Goal: Information Seeking & Learning: Learn about a topic

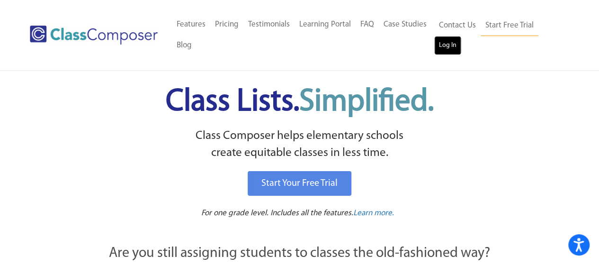
click at [454, 44] on link "Log In" at bounding box center [448, 45] width 27 height 19
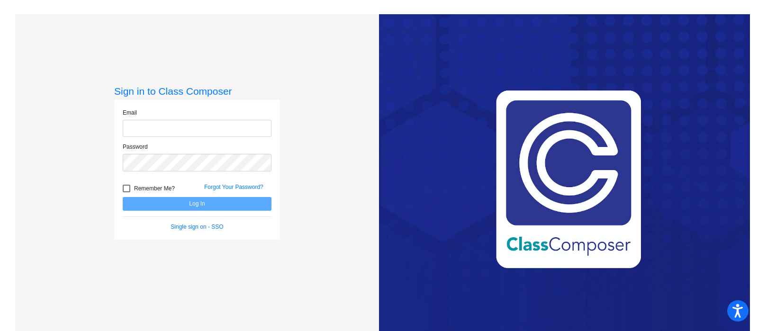
type input "tvessecchia@lehsd.org"
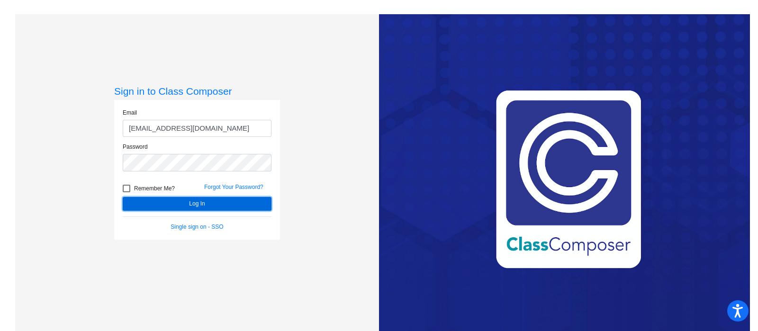
click at [199, 203] on button "Log In" at bounding box center [197, 204] width 149 height 14
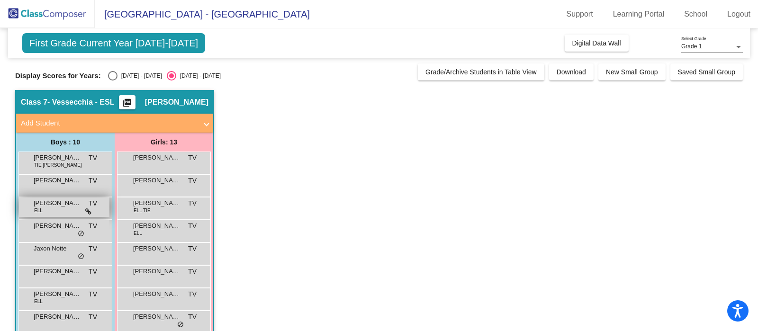
scroll to position [118, 0]
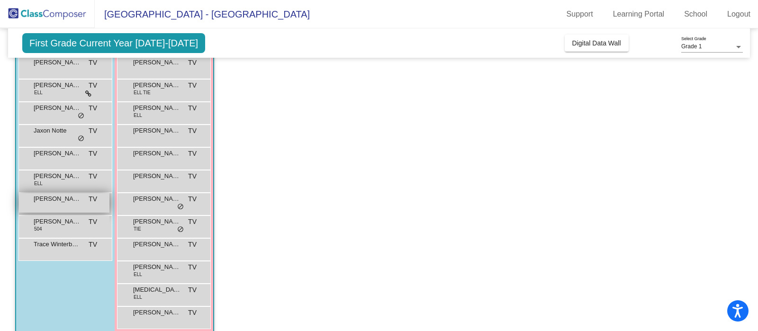
click at [73, 204] on div "Owen Dean TV lock do_not_disturb_alt" at bounding box center [64, 202] width 91 height 19
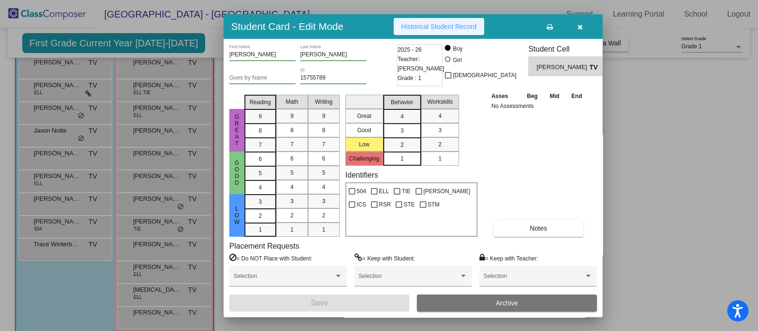
click at [445, 29] on span "Historical Student Record" at bounding box center [438, 27] width 75 height 8
click at [455, 29] on span "Historical Student Record" at bounding box center [438, 27] width 75 height 8
click at [578, 27] on icon "button" at bounding box center [580, 27] width 5 height 7
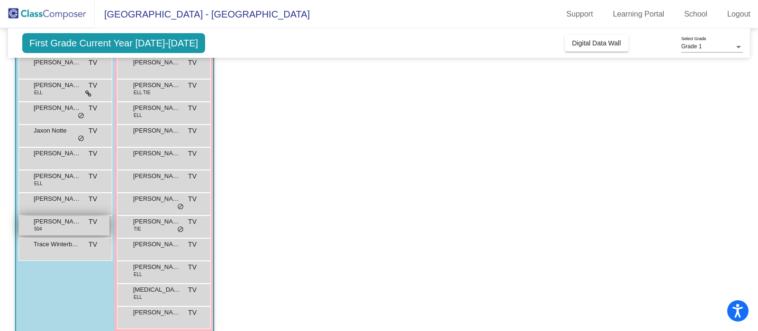
click at [68, 225] on span "[PERSON_NAME]" at bounding box center [57, 221] width 47 height 9
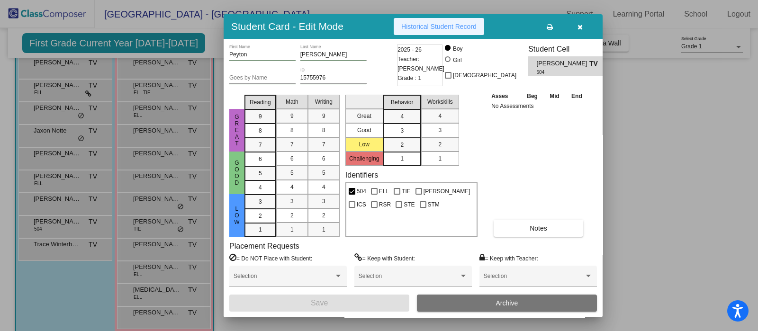
click at [462, 26] on span "Historical Student Record" at bounding box center [438, 27] width 75 height 8
click at [584, 23] on button "button" at bounding box center [580, 26] width 30 height 17
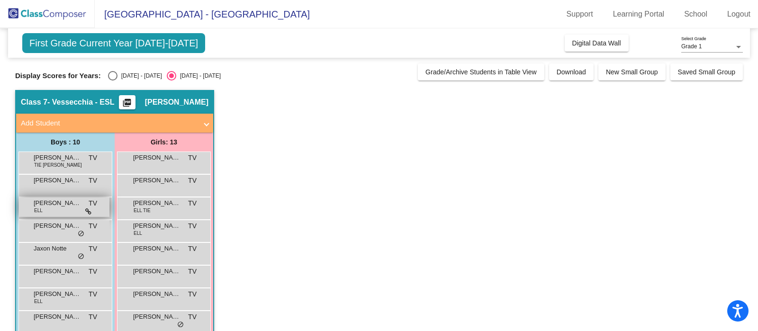
scroll to position [59, 0]
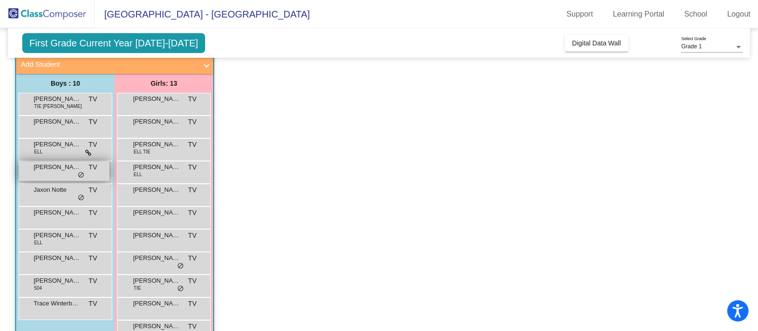
click at [57, 176] on div "Jackson Barger TV lock do_not_disturb_alt" at bounding box center [64, 171] width 91 height 19
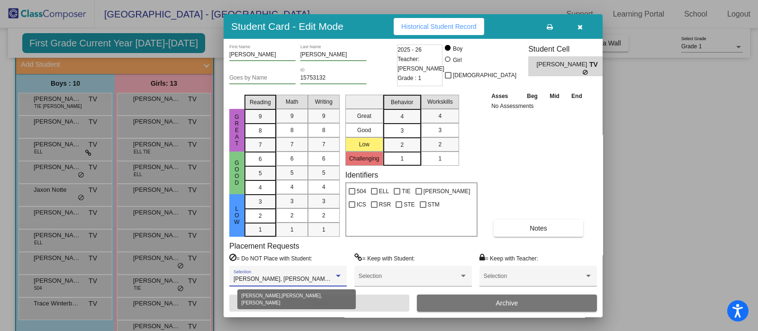
click at [339, 275] on div at bounding box center [338, 276] width 5 height 2
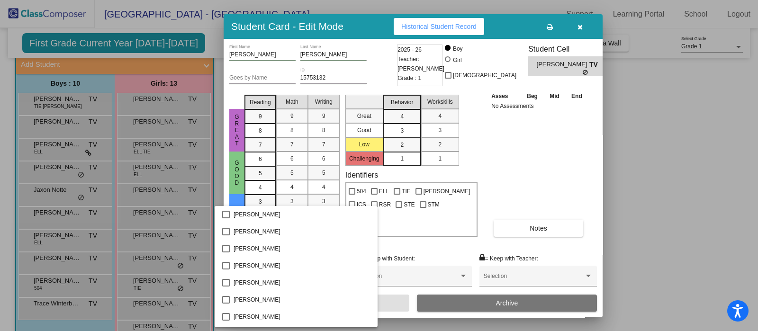
scroll to position [1300, 0]
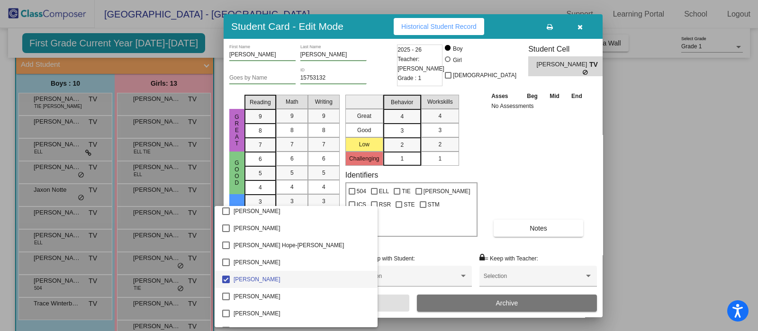
click at [647, 216] on div at bounding box center [379, 165] width 758 height 331
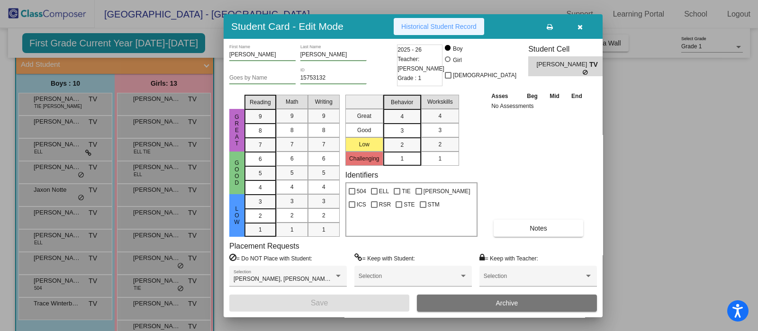
click at [449, 28] on span "Historical Student Record" at bounding box center [438, 27] width 75 height 8
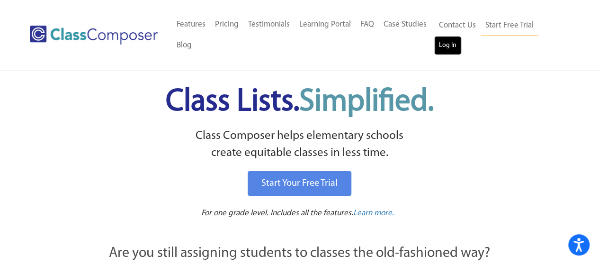
click at [452, 40] on link "Log In" at bounding box center [448, 45] width 27 height 19
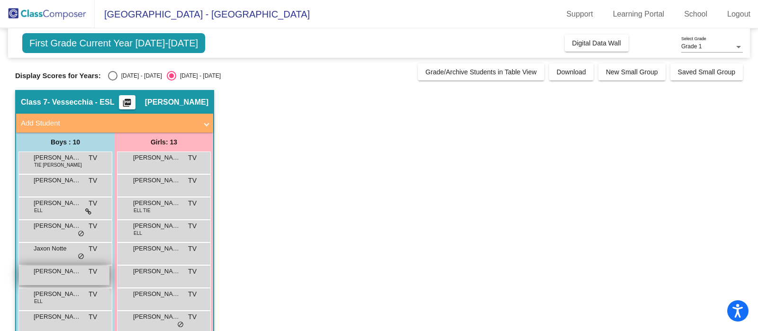
click at [59, 268] on span "[PERSON_NAME]" at bounding box center [57, 271] width 47 height 9
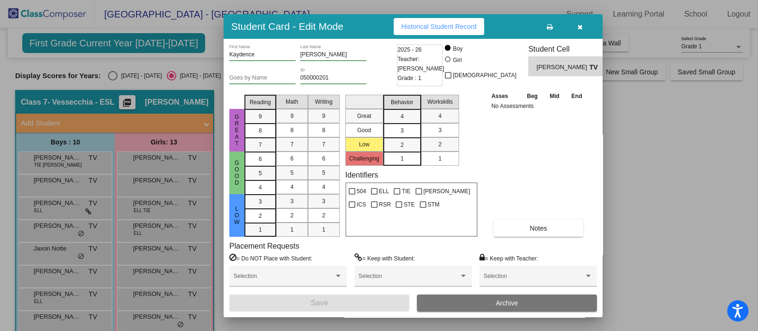
click at [453, 26] on span "Historical Student Record" at bounding box center [438, 27] width 75 height 8
click at [583, 27] on button "button" at bounding box center [580, 26] width 30 height 17
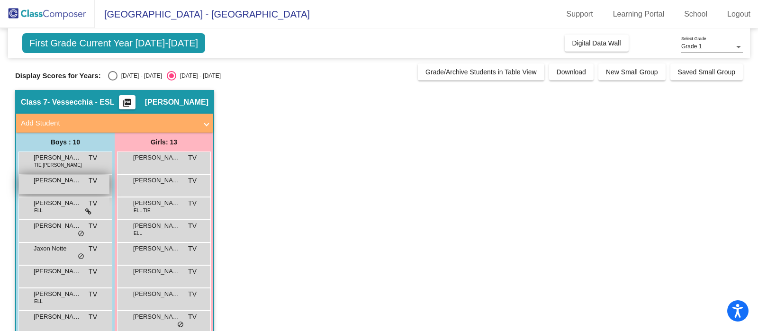
click at [65, 185] on div "[PERSON_NAME] TV lock do_not_disturb_alt" at bounding box center [64, 184] width 91 height 19
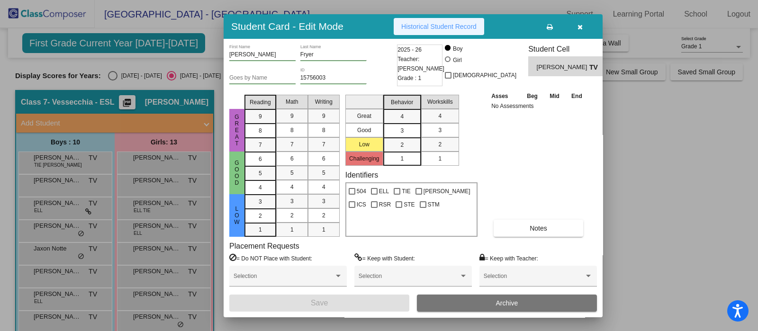
click at [467, 31] on button "Historical Student Record" at bounding box center [439, 26] width 91 height 17
click at [580, 25] on icon "button" at bounding box center [580, 27] width 5 height 7
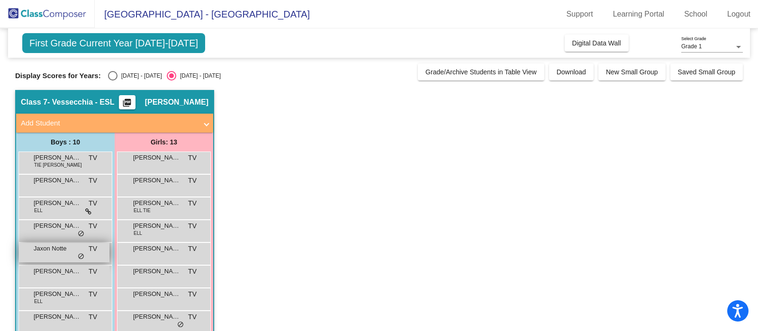
click at [51, 257] on div "Jaxon Notte TV lock do_not_disturb_alt" at bounding box center [64, 252] width 91 height 19
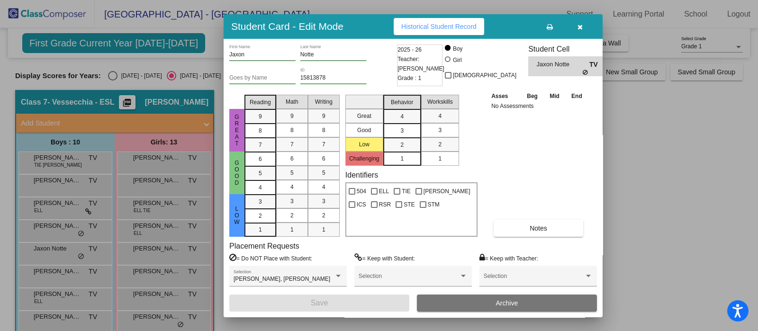
click at [467, 25] on span "Historical Student Record" at bounding box center [438, 27] width 75 height 8
click at [583, 29] on button "button" at bounding box center [580, 26] width 30 height 17
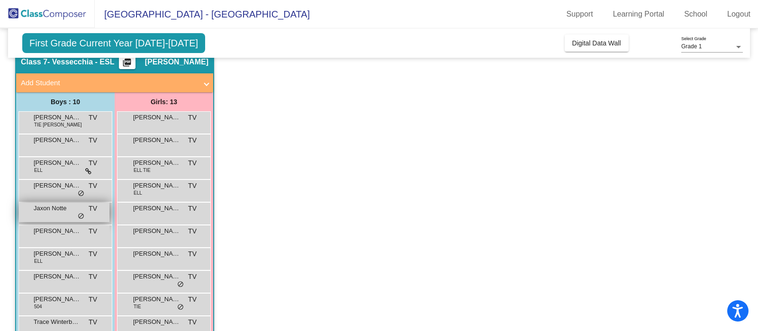
scroll to position [59, 0]
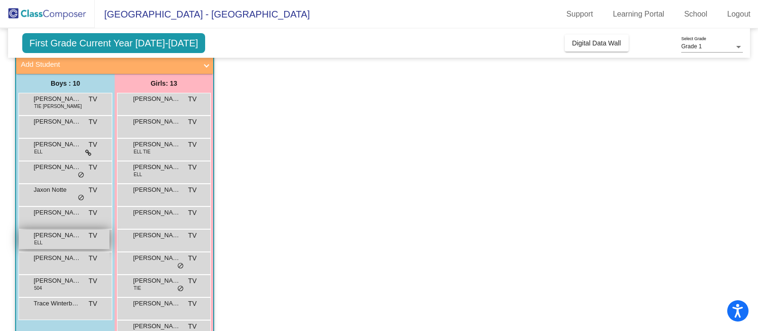
click at [42, 244] on span "ELL" at bounding box center [38, 242] width 9 height 7
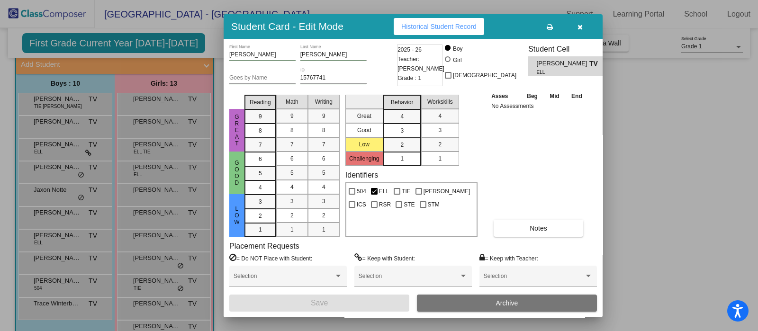
click at [456, 16] on div "Student Card - Edit Mode Historical Student Record" at bounding box center [413, 26] width 379 height 25
click at [461, 25] on span "Historical Student Record" at bounding box center [438, 27] width 75 height 8
click at [578, 24] on icon "button" at bounding box center [580, 27] width 5 height 7
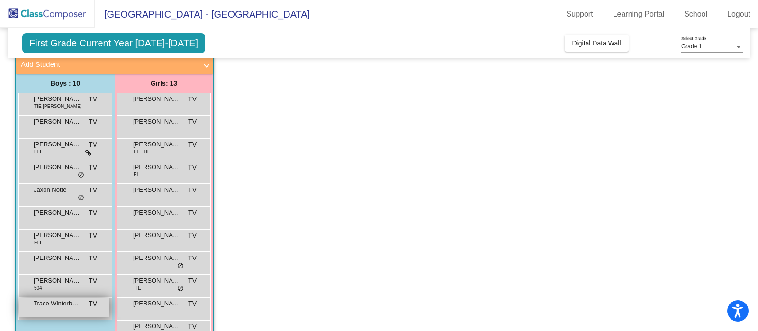
click at [62, 306] on span "Trace Winterbottom" at bounding box center [57, 303] width 47 height 9
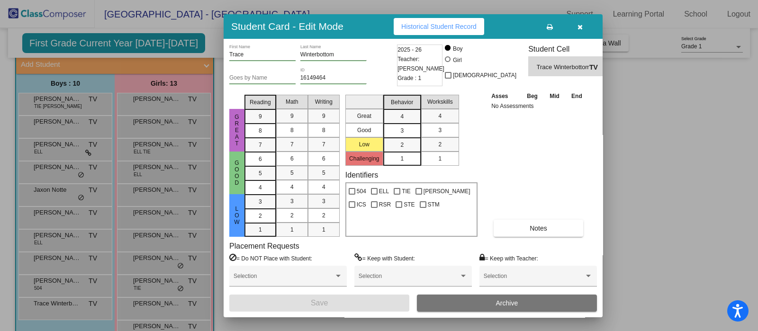
click at [471, 19] on button "Historical Student Record" at bounding box center [439, 26] width 91 height 17
click at [583, 24] on button "button" at bounding box center [580, 26] width 30 height 17
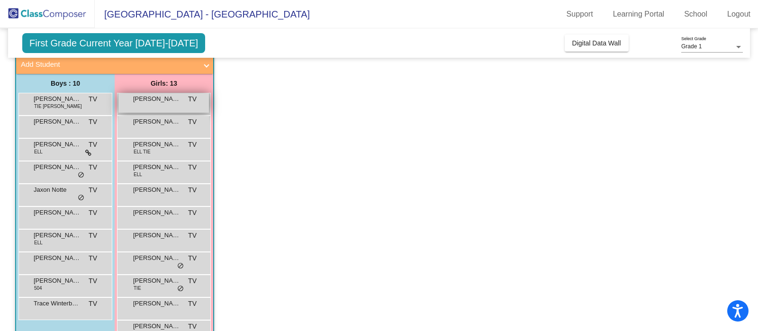
click at [166, 99] on span "[PERSON_NAME]" at bounding box center [156, 98] width 47 height 9
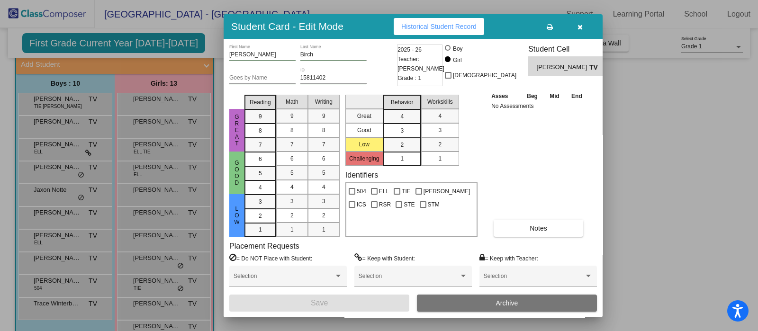
click at [455, 25] on span "Historical Student Record" at bounding box center [438, 27] width 75 height 8
click at [580, 29] on icon "button" at bounding box center [580, 27] width 5 height 7
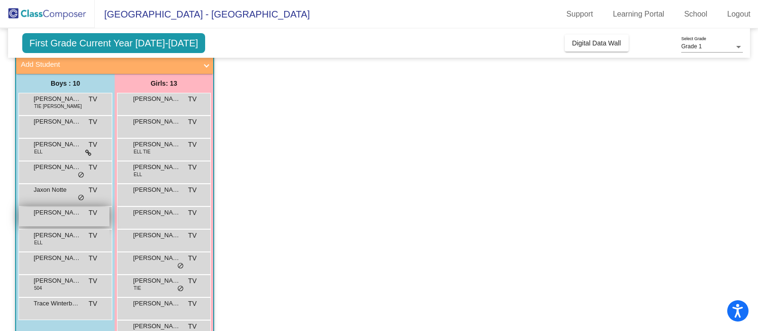
click at [57, 216] on span "[PERSON_NAME]" at bounding box center [57, 212] width 47 height 9
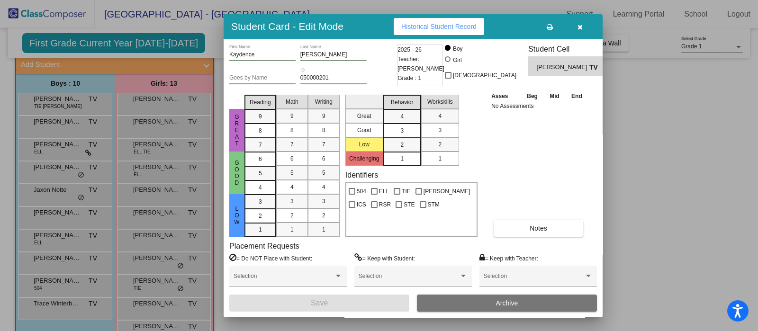
click at [429, 26] on span "Historical Student Record" at bounding box center [438, 27] width 75 height 8
click at [582, 27] on icon "button" at bounding box center [580, 27] width 5 height 7
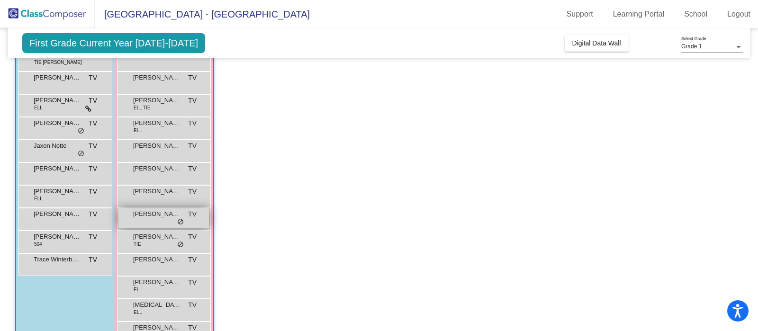
scroll to position [130, 0]
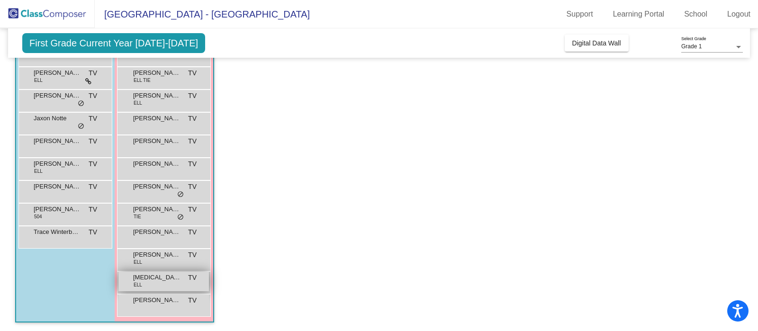
click at [166, 283] on div "[MEDICAL_DATA][PERSON_NAME] ELL TV lock do_not_disturb_alt" at bounding box center [163, 281] width 91 height 19
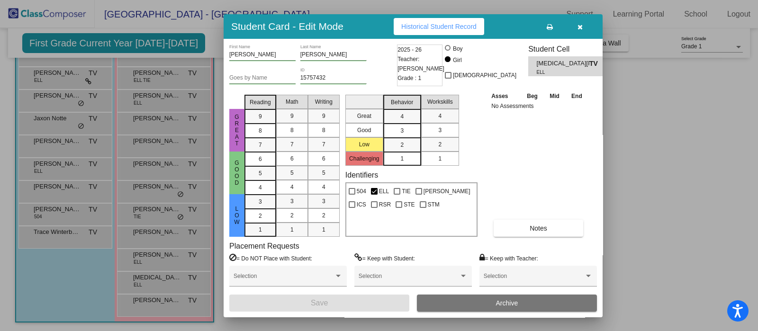
click at [422, 28] on span "Historical Student Record" at bounding box center [438, 27] width 75 height 8
